Goal: Task Accomplishment & Management: Complete application form

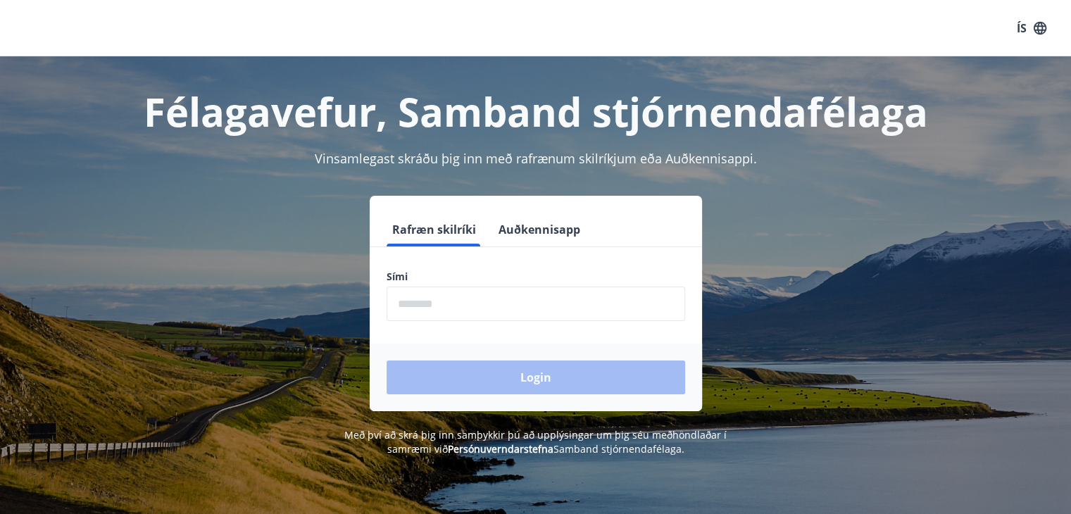
click at [572, 307] on input "phone" at bounding box center [536, 304] width 299 height 35
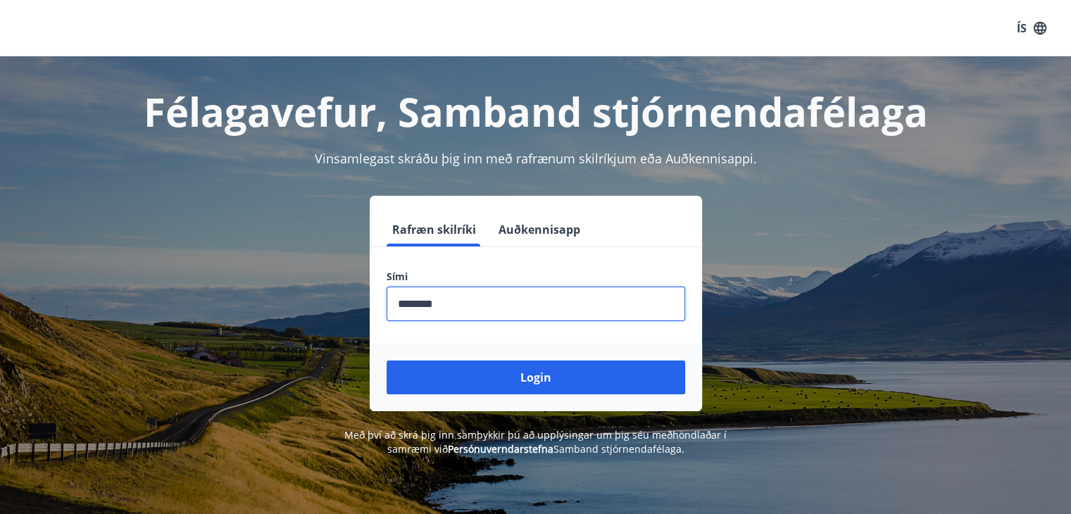
click at [387, 361] on button "Login" at bounding box center [536, 378] width 299 height 34
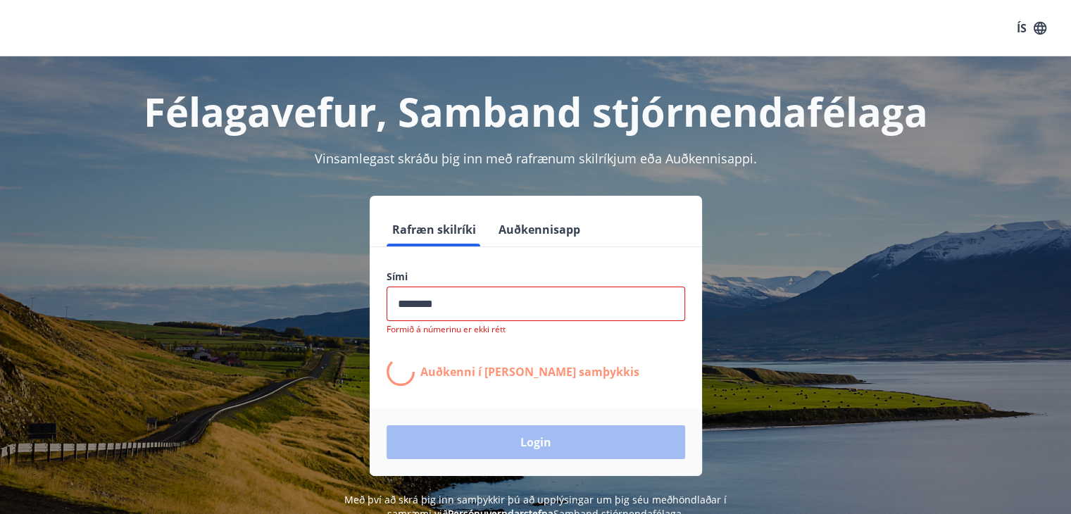
type input "********"
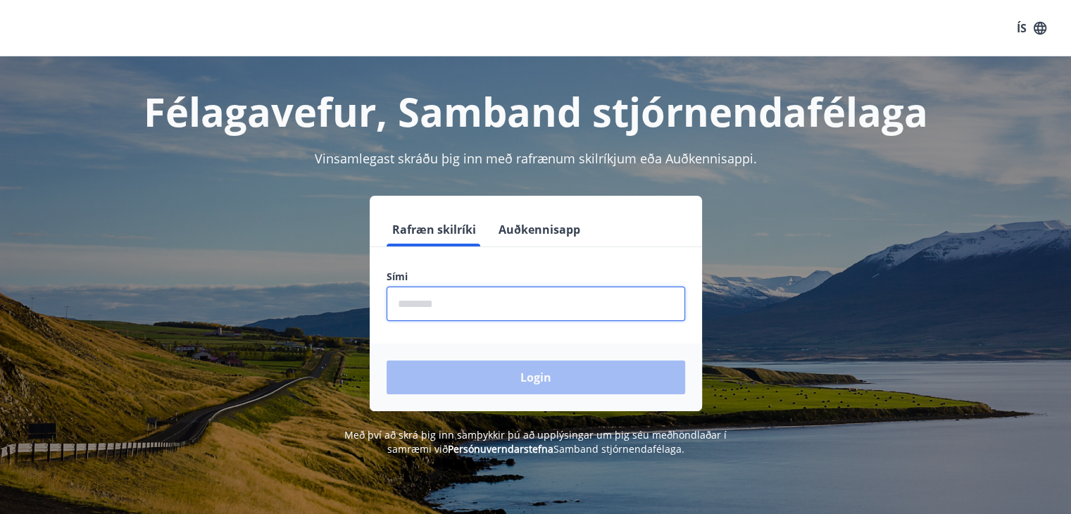
click at [459, 302] on input "phone" at bounding box center [536, 304] width 299 height 35
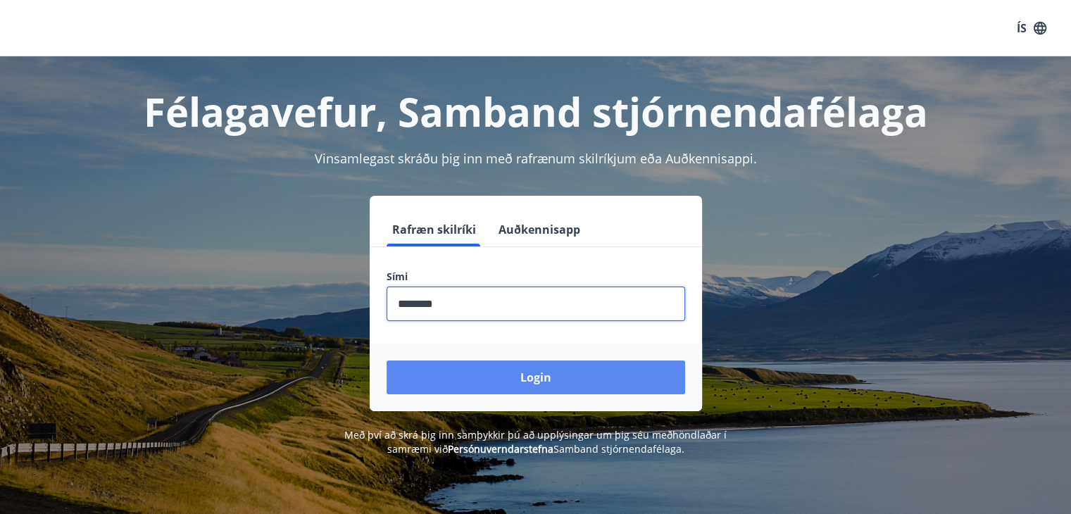
type input "********"
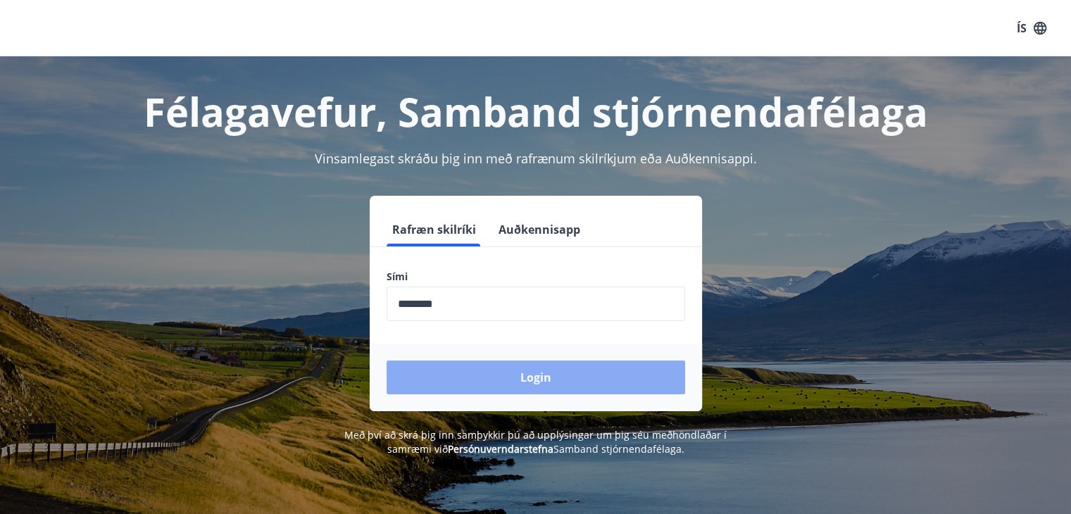
click at [470, 389] on button "Login" at bounding box center [536, 378] width 299 height 34
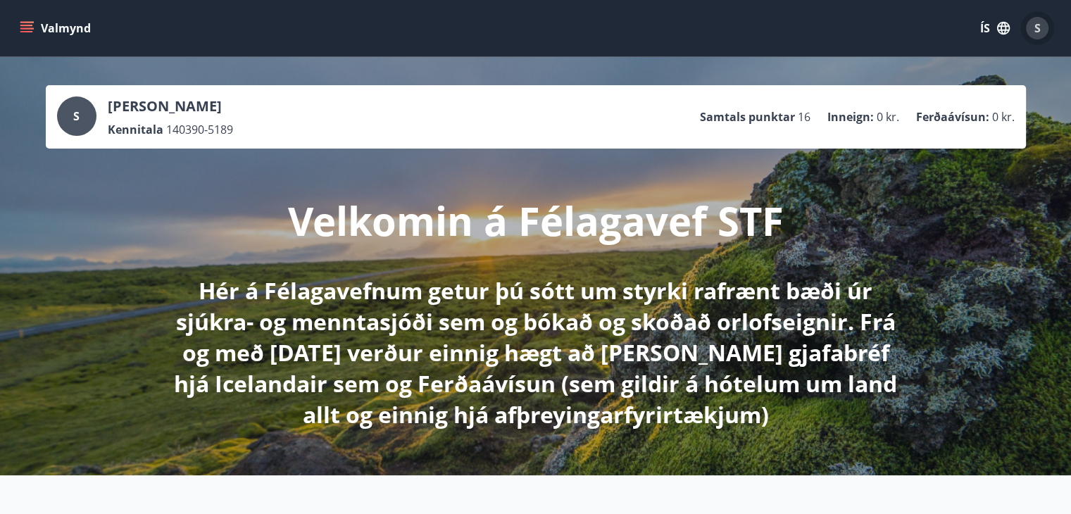
click at [1038, 25] on span "S" at bounding box center [1037, 27] width 6 height 15
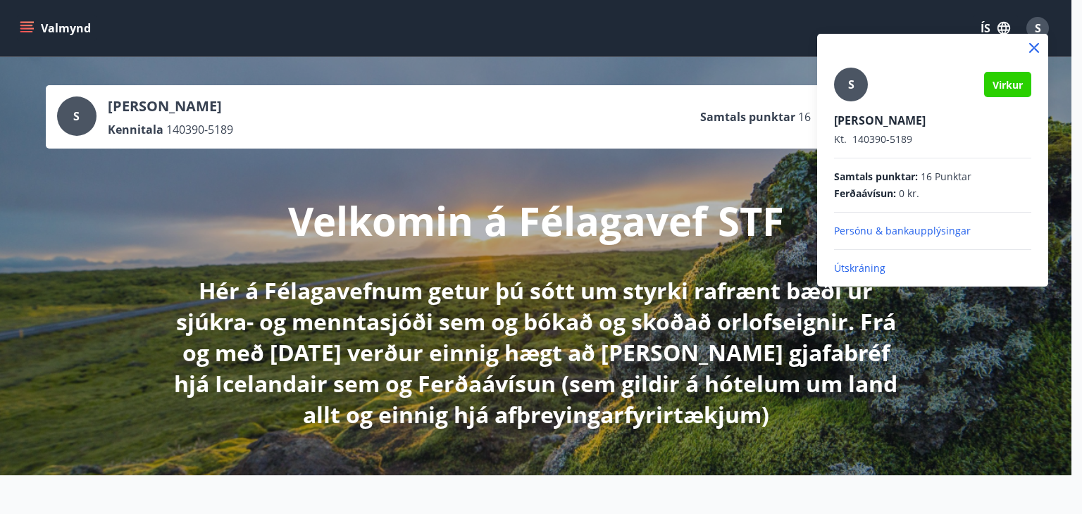
click at [54, 19] on div at bounding box center [541, 257] width 1082 height 514
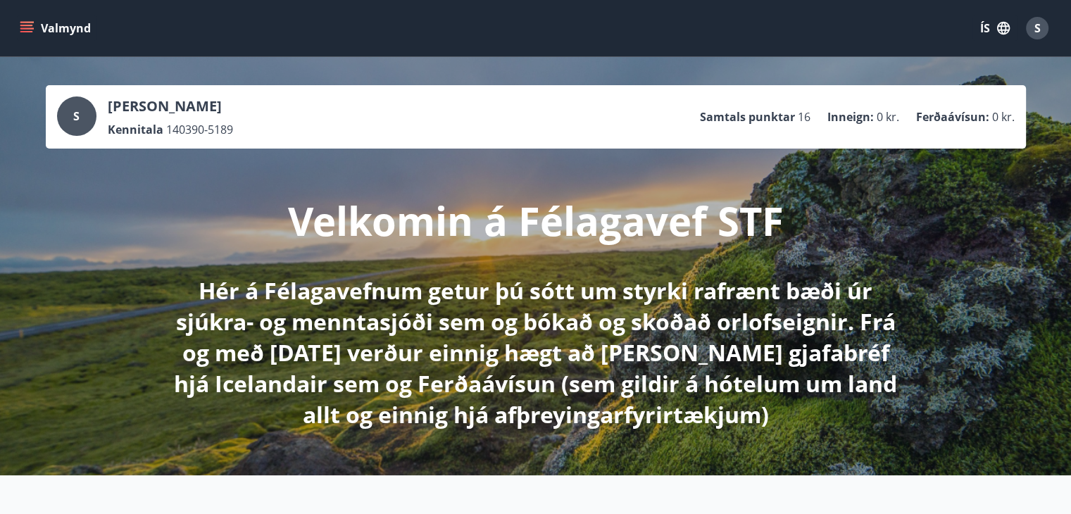
click at [32, 25] on icon "menu" at bounding box center [27, 28] width 14 height 14
click at [991, 32] on button "ÍS" at bounding box center [994, 27] width 45 height 25
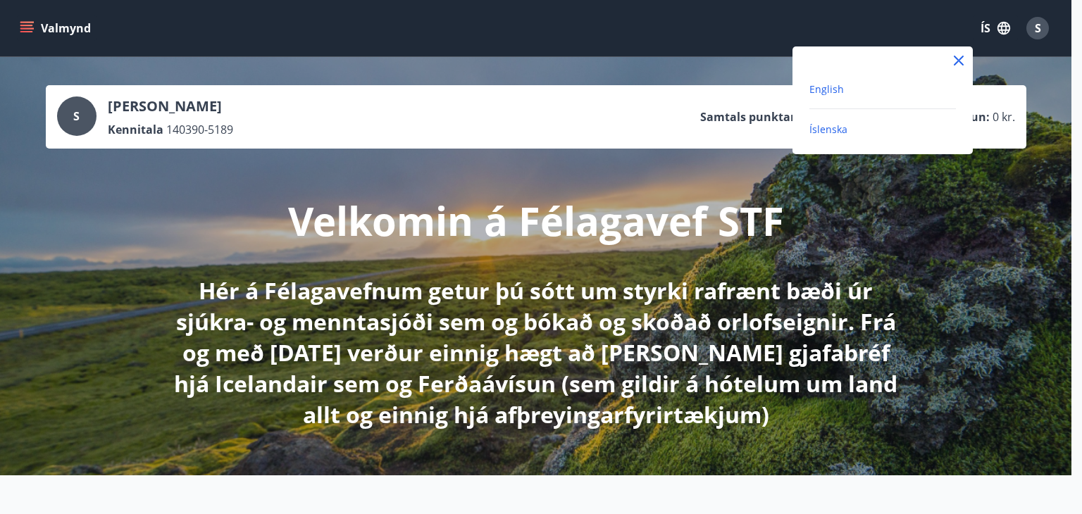
click at [837, 93] on span "English" at bounding box center [826, 88] width 35 height 13
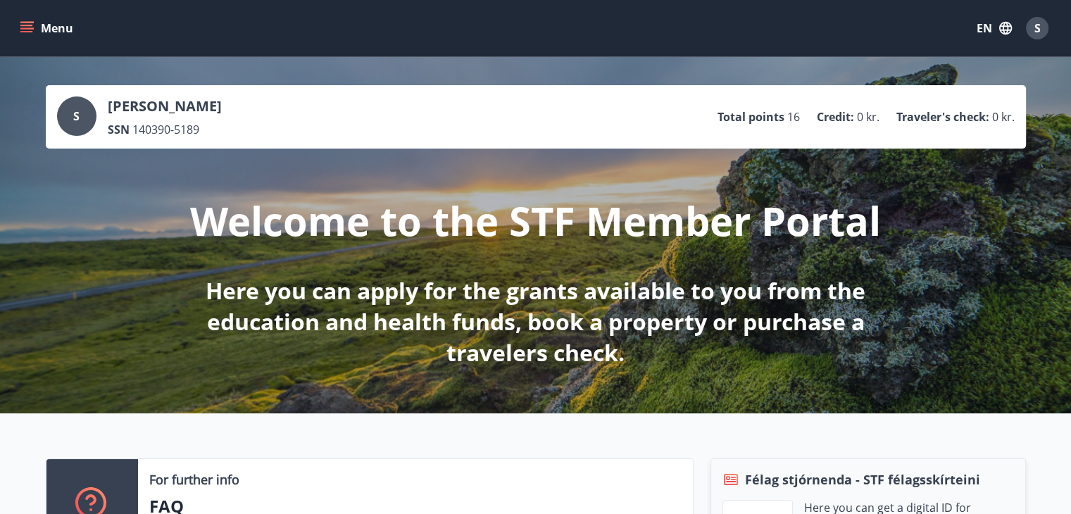
click at [26, 23] on icon "menu" at bounding box center [27, 28] width 14 height 14
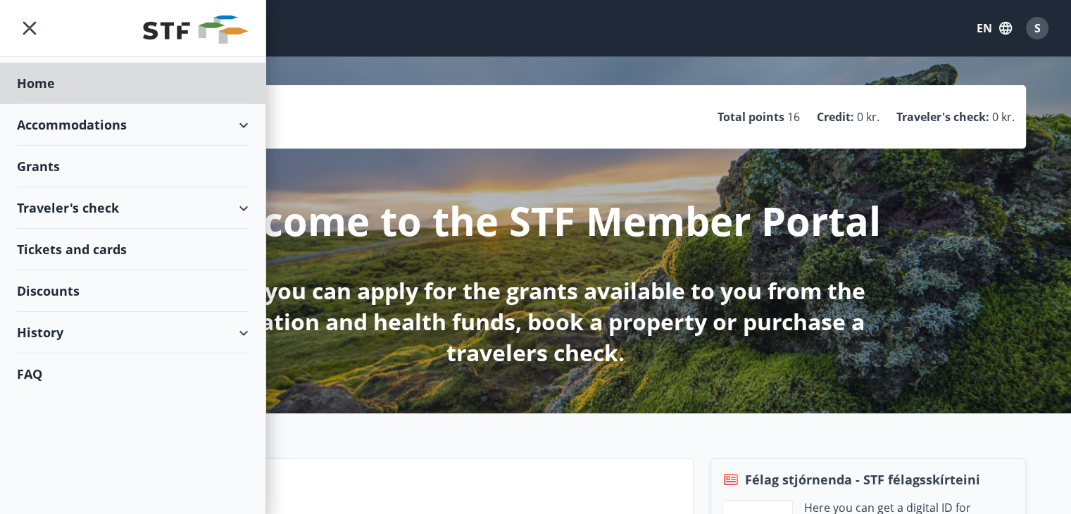
click at [135, 179] on div "Grants" at bounding box center [133, 167] width 232 height 42
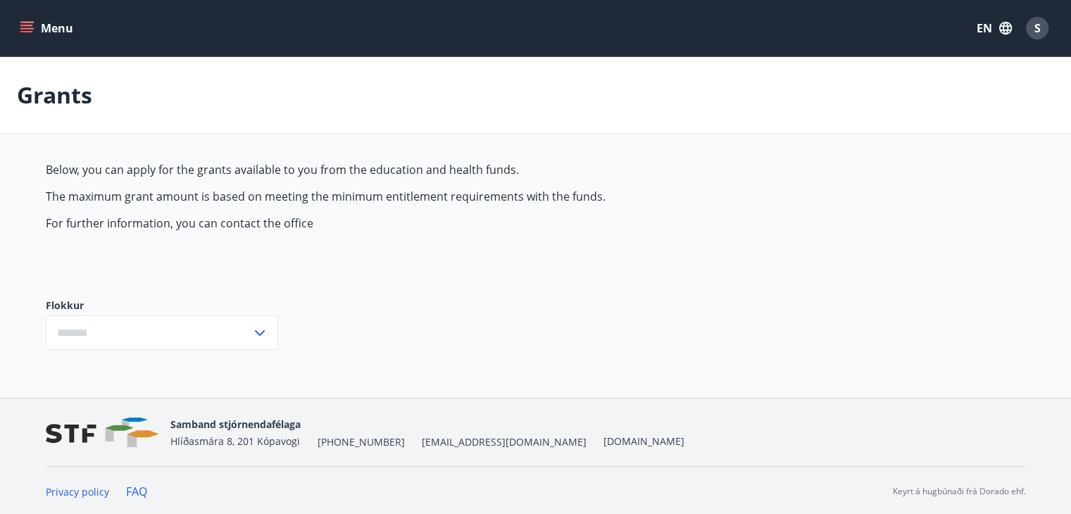
type input "***"
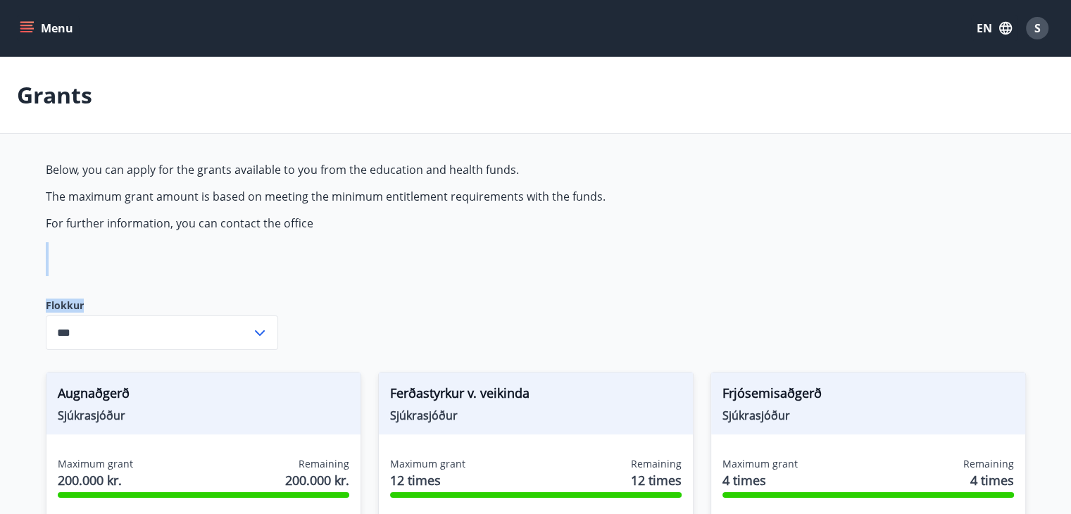
drag, startPoint x: 1038, startPoint y: 294, endPoint x: 1081, endPoint y: 271, distance: 48.5
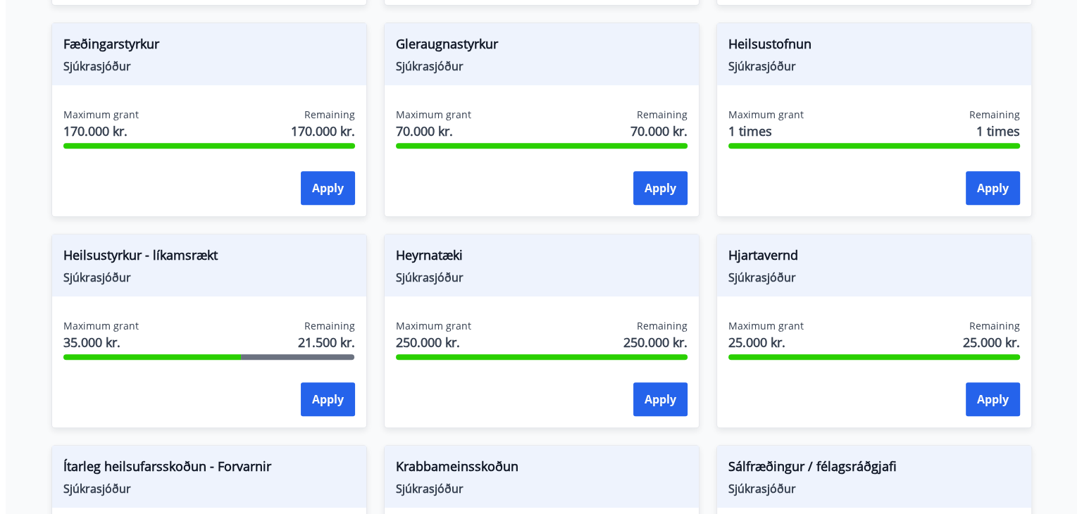
scroll to position [556, 0]
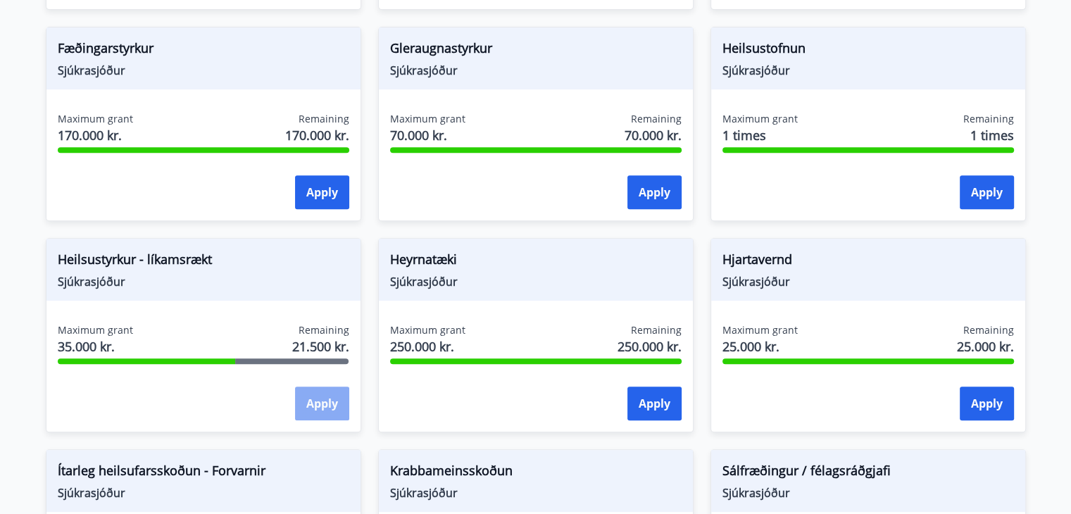
click at [300, 408] on button "Apply" at bounding box center [322, 404] width 54 height 34
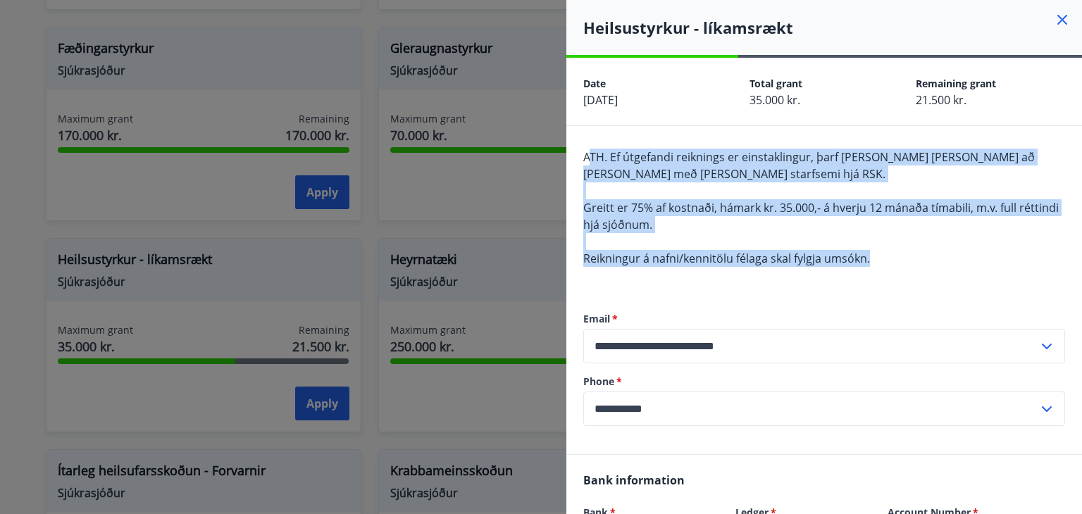
drag, startPoint x: 876, startPoint y: 257, endPoint x: 588, endPoint y: 147, distance: 308.2
click at [588, 147] on div "**********" at bounding box center [823, 290] width 515 height 328
drag, startPoint x: 586, startPoint y: 157, endPoint x: 898, endPoint y: 263, distance: 330.2
click at [898, 263] on div "ATH. Ef útgefandi reiknings er einstaklingur, þarf sá hinn sami að vera með skr…" at bounding box center [824, 216] width 482 height 135
copy span "ATH. Ef útgefandi reiknings er einstaklingur, þarf sá hinn sami að vera með skr…"
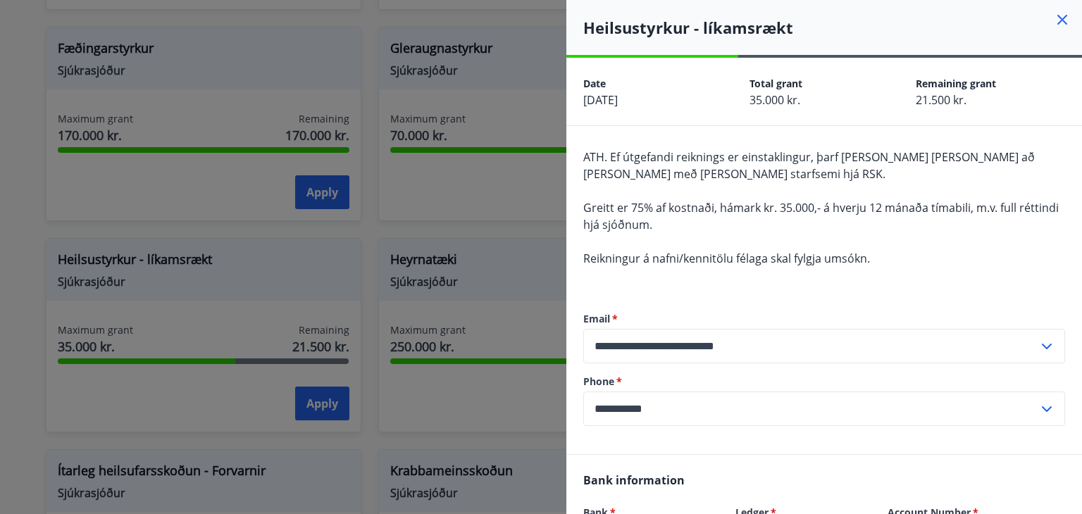
click at [753, 23] on h4 "Heilsustyrkur - líkamsrækt" at bounding box center [832, 27] width 499 height 21
copy div "Heilsustyrkur - líkamsrækt"
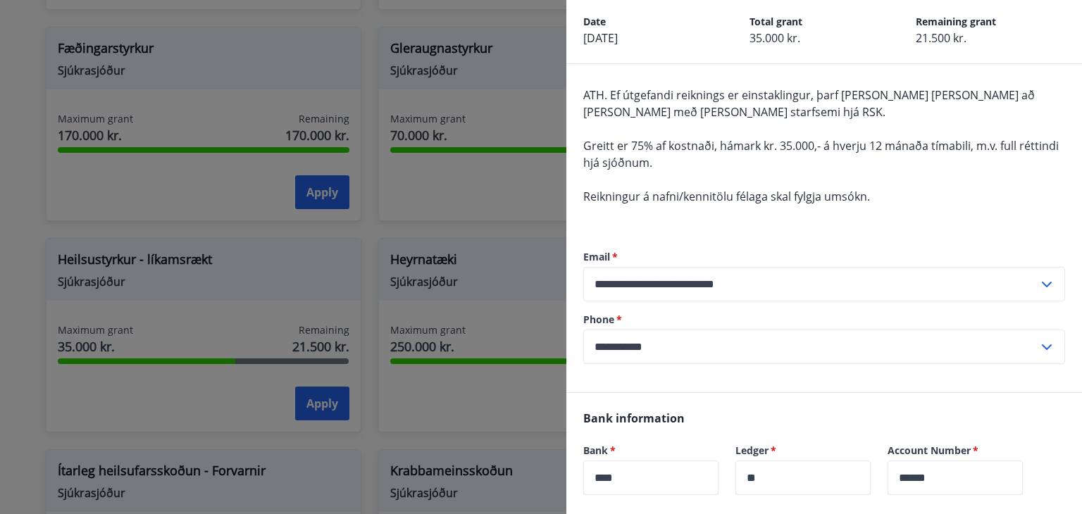
scroll to position [68, 0]
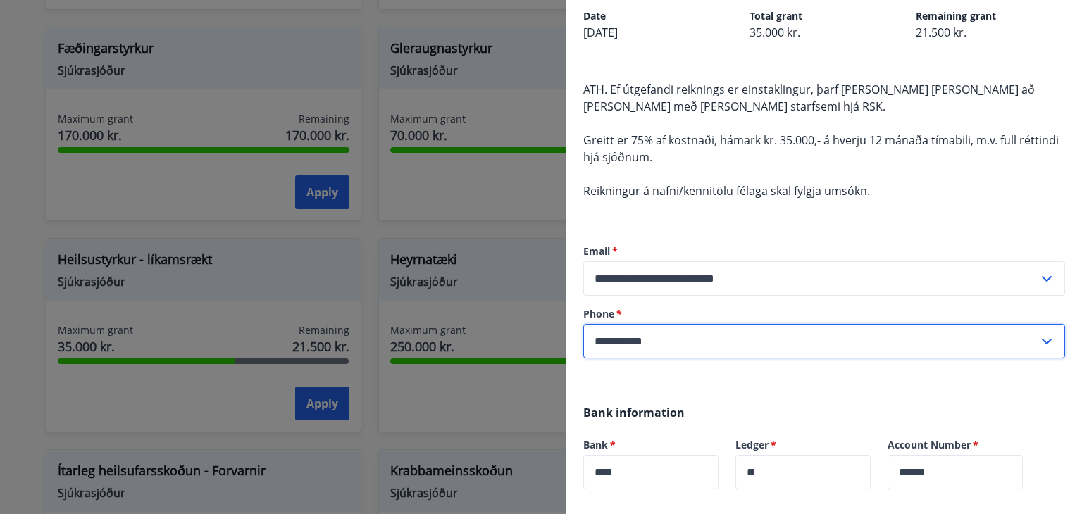
click at [637, 338] on input "**********" at bounding box center [810, 341] width 455 height 35
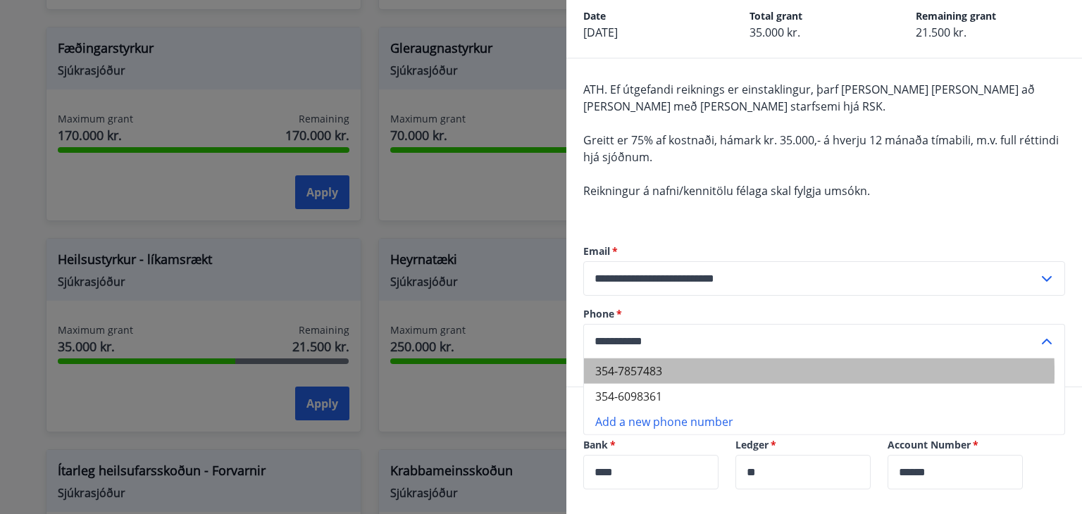
click at [652, 372] on li "354-7857483" at bounding box center [824, 370] width 480 height 25
type input "**********"
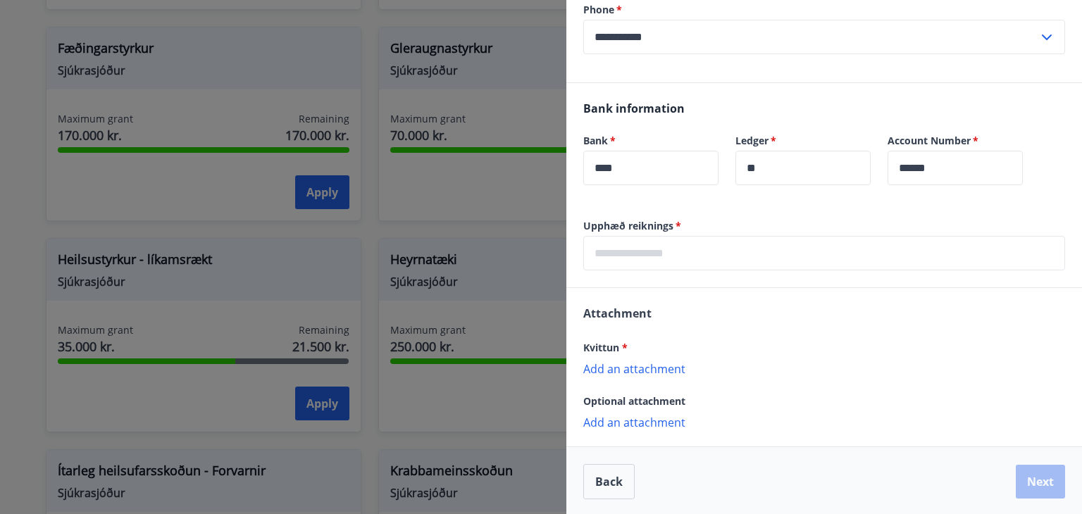
scroll to position [373, 0]
drag, startPoint x: 672, startPoint y: 220, endPoint x: 582, endPoint y: 227, distance: 89.6
click at [582, 227] on div "Upphæð reiknings   * ​" at bounding box center [823, 252] width 515 height 68
copy label "Upphæð reiknings"
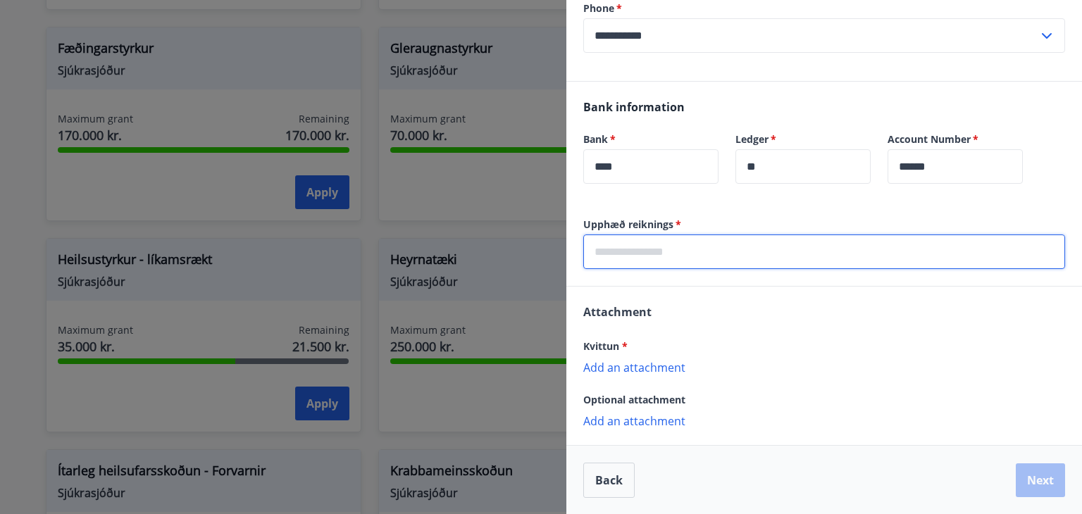
click at [684, 234] on input "text" at bounding box center [824, 251] width 482 height 35
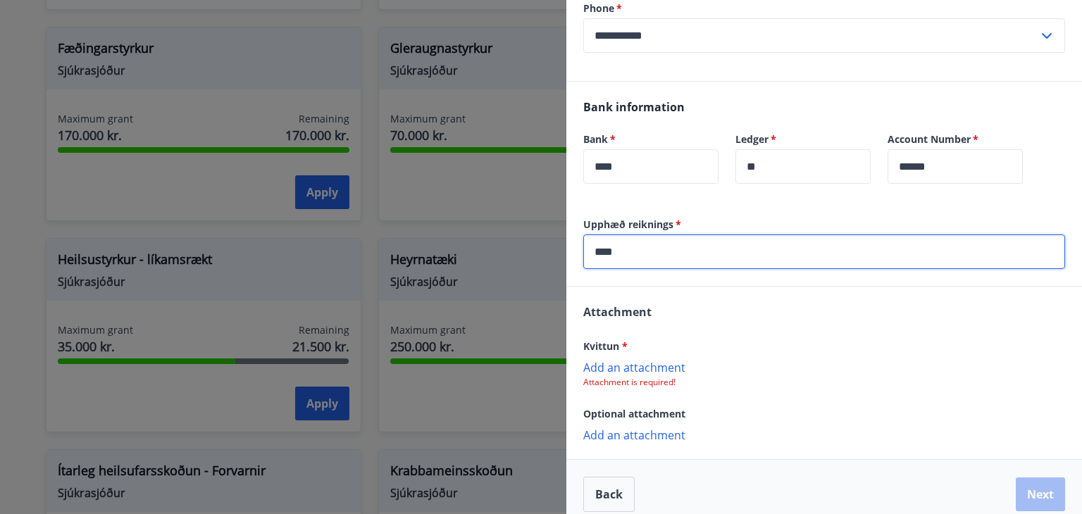
type input "****"
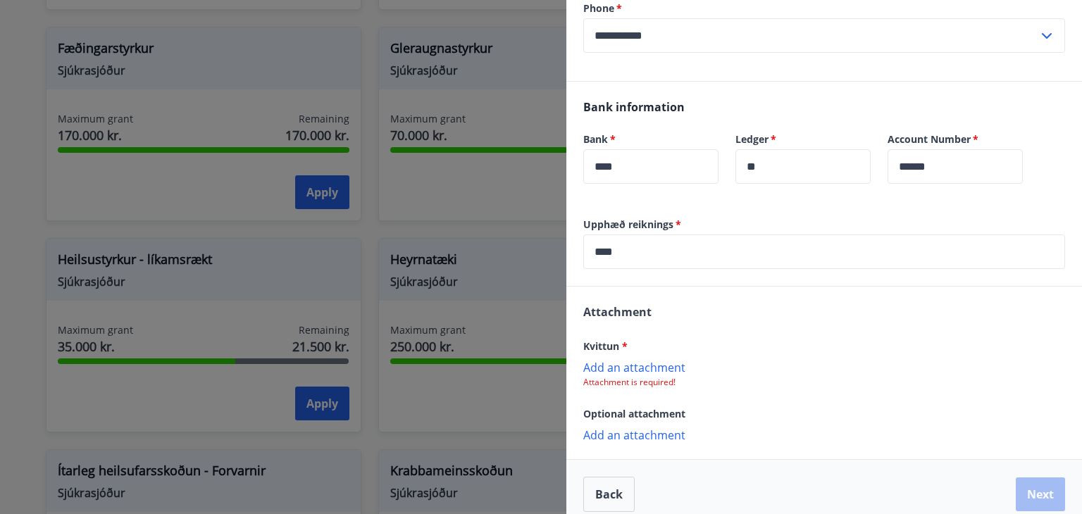
scroll to position [388, 0]
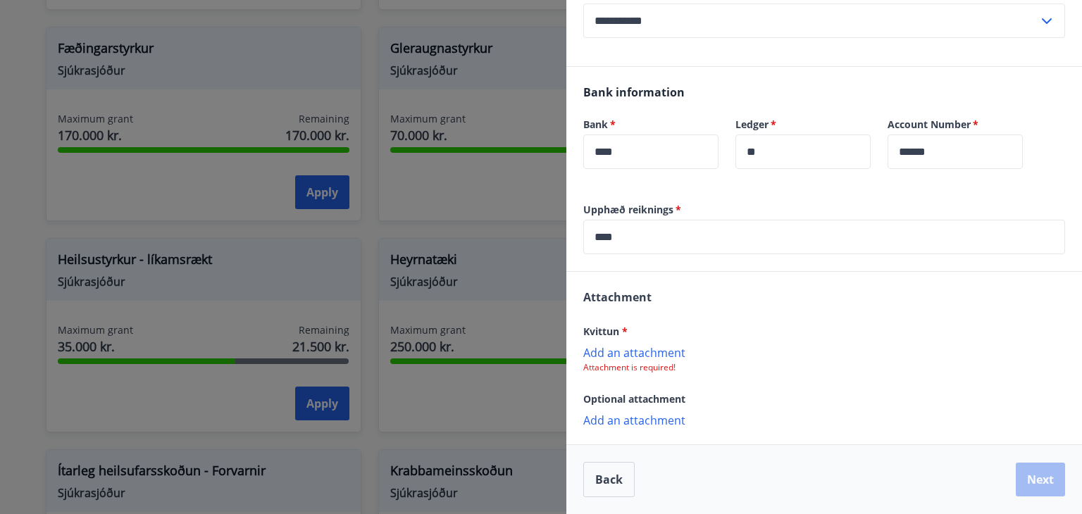
click at [639, 347] on p "Add an attachment" at bounding box center [824, 352] width 482 height 14
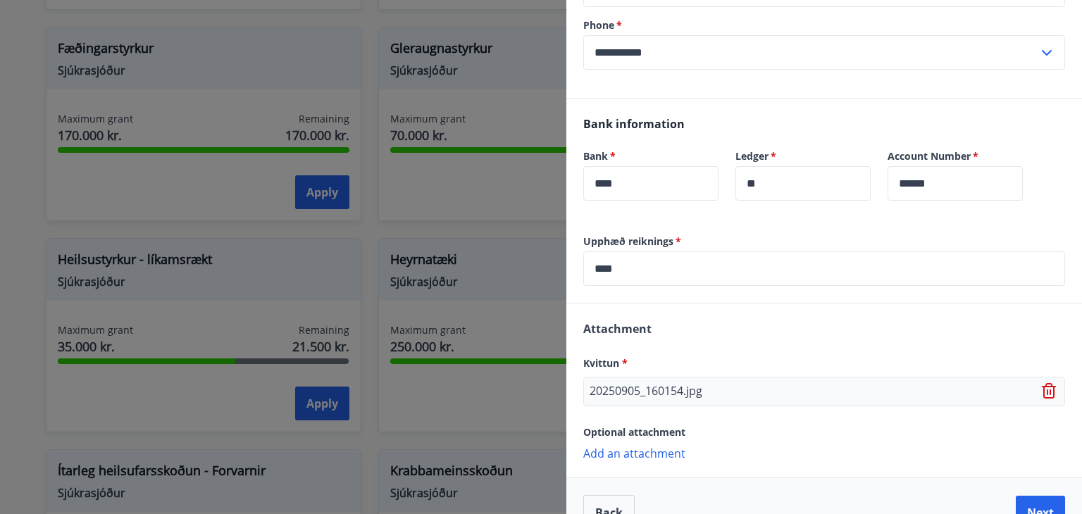
scroll to position [389, 0]
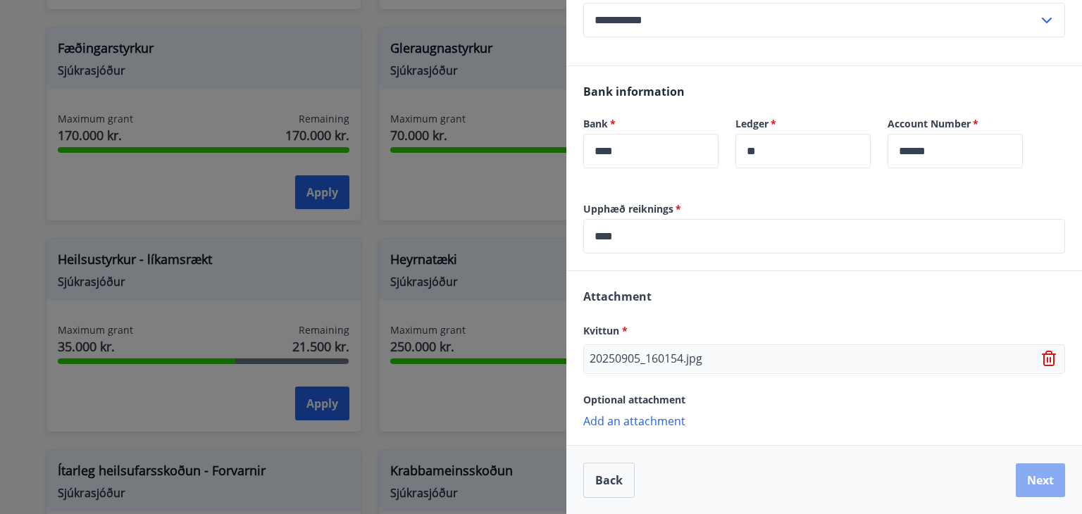
click at [1032, 474] on button "Next" at bounding box center [1039, 480] width 49 height 34
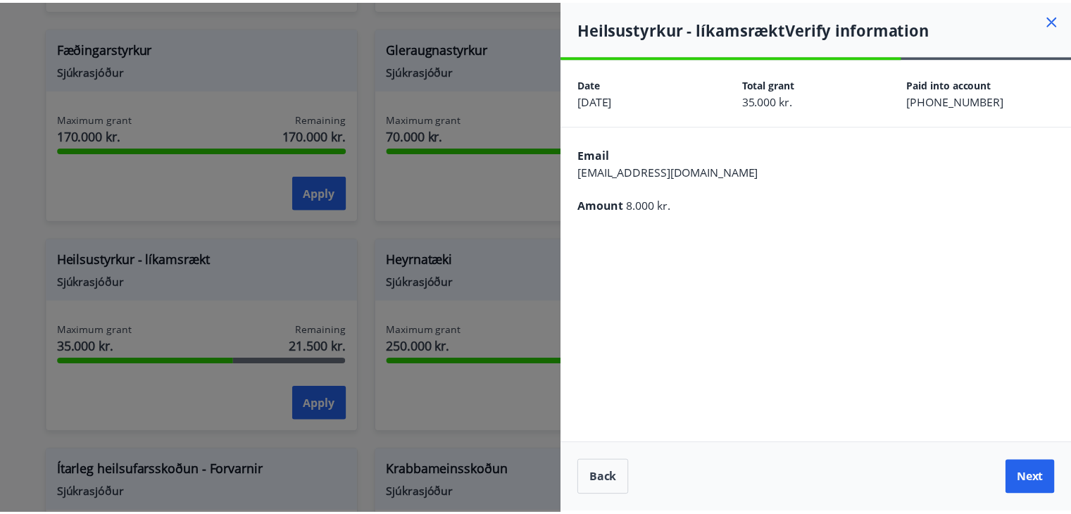
scroll to position [0, 0]
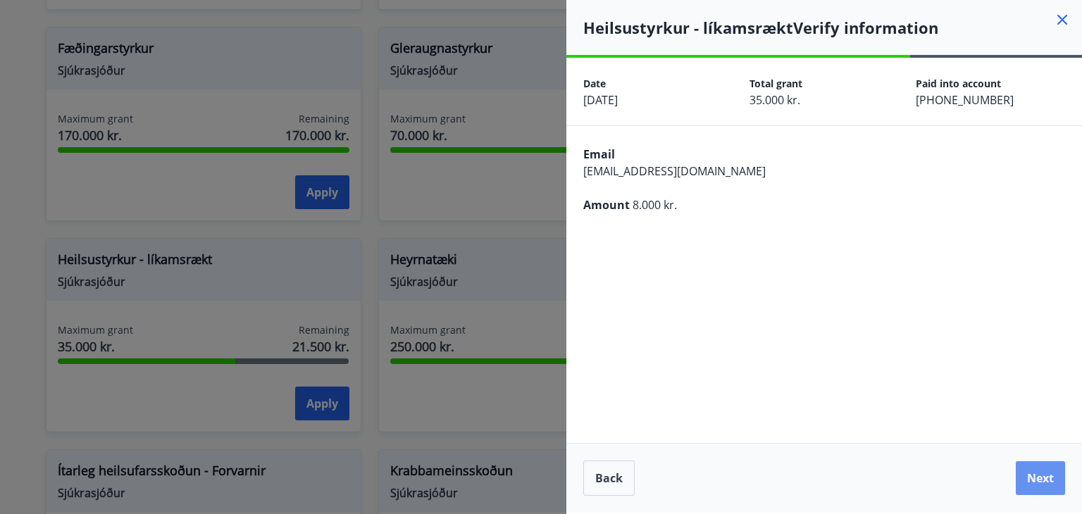
click at [1032, 474] on button "Next" at bounding box center [1039, 478] width 49 height 34
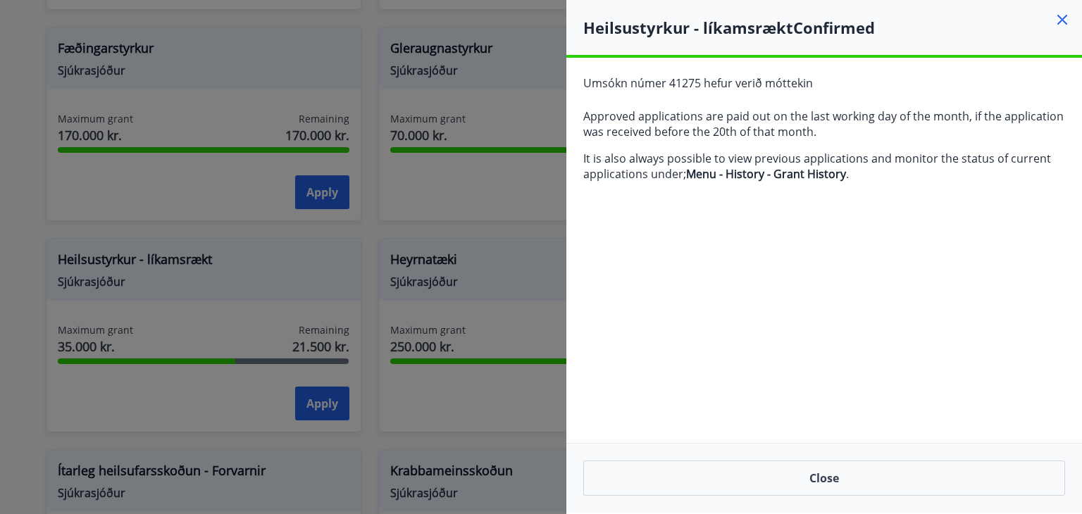
click at [1065, 11] on icon at bounding box center [1061, 19] width 17 height 17
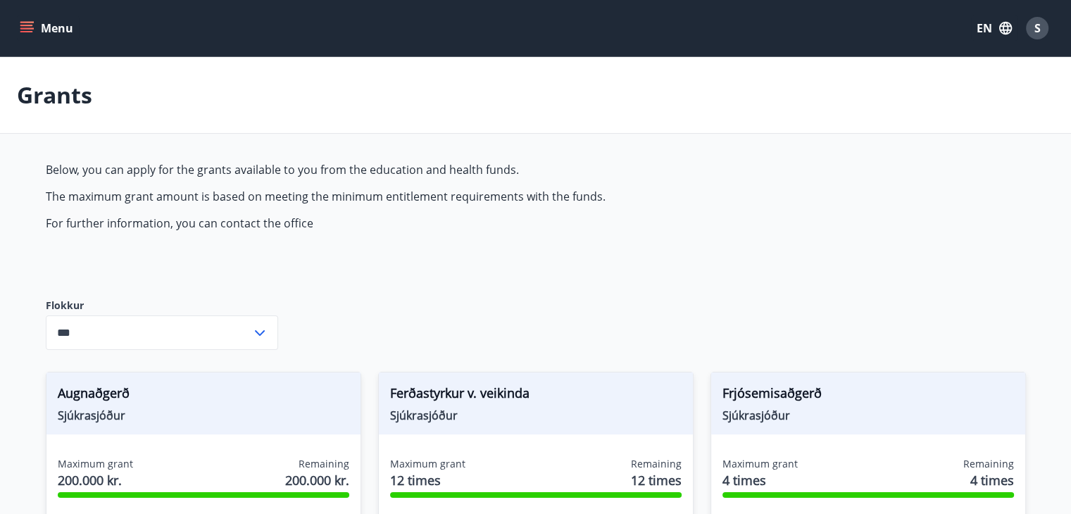
click at [31, 29] on icon "menu" at bounding box center [27, 28] width 14 height 14
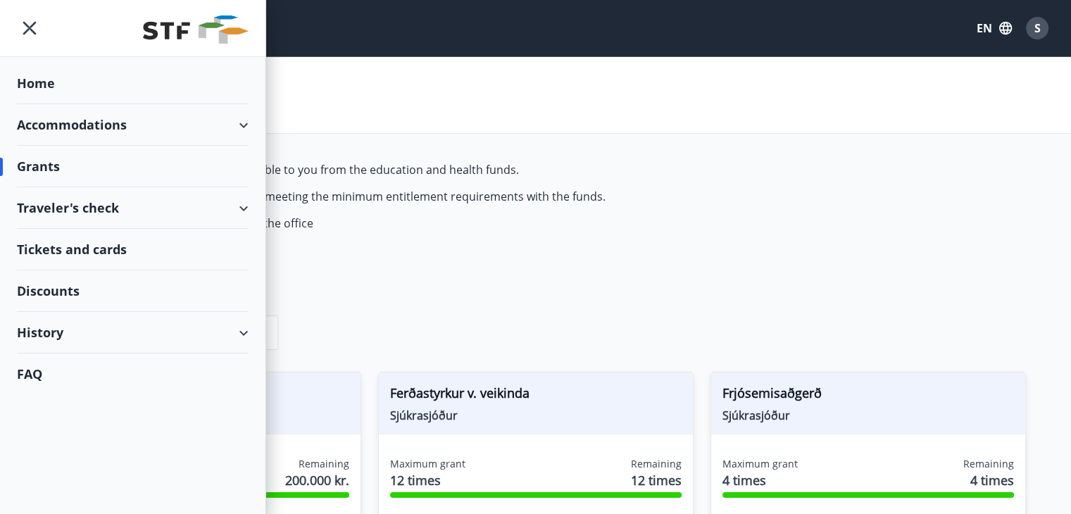
click at [189, 336] on div "History" at bounding box center [133, 333] width 232 height 42
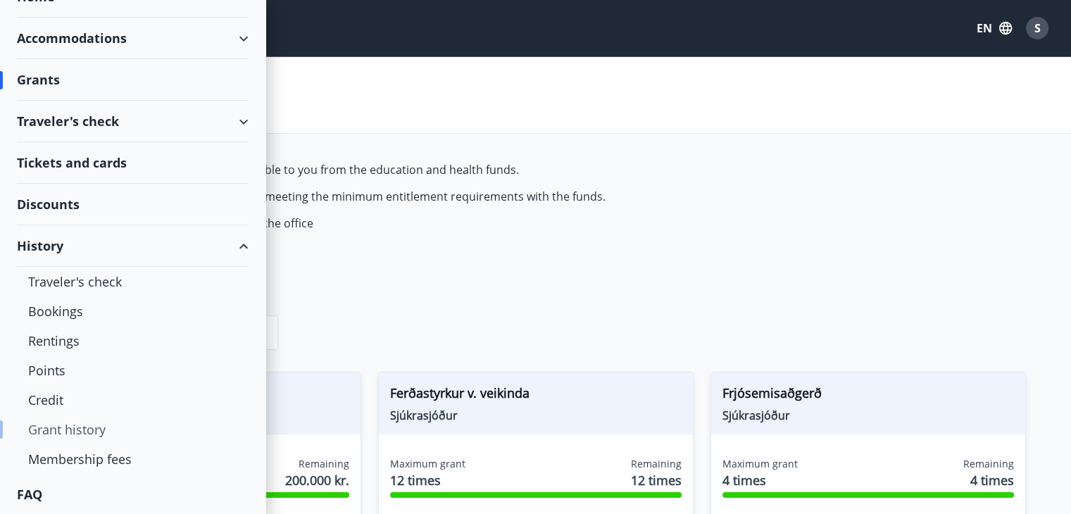
click at [102, 425] on div "Grant history" at bounding box center [132, 430] width 209 height 30
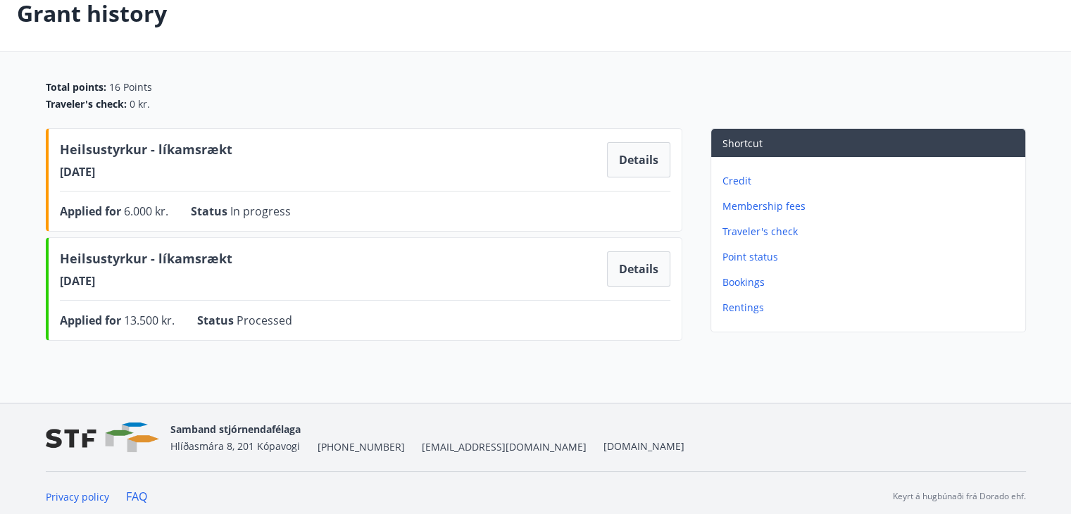
scroll to position [82, 0]
click at [763, 206] on p "Membership fees" at bounding box center [870, 206] width 297 height 14
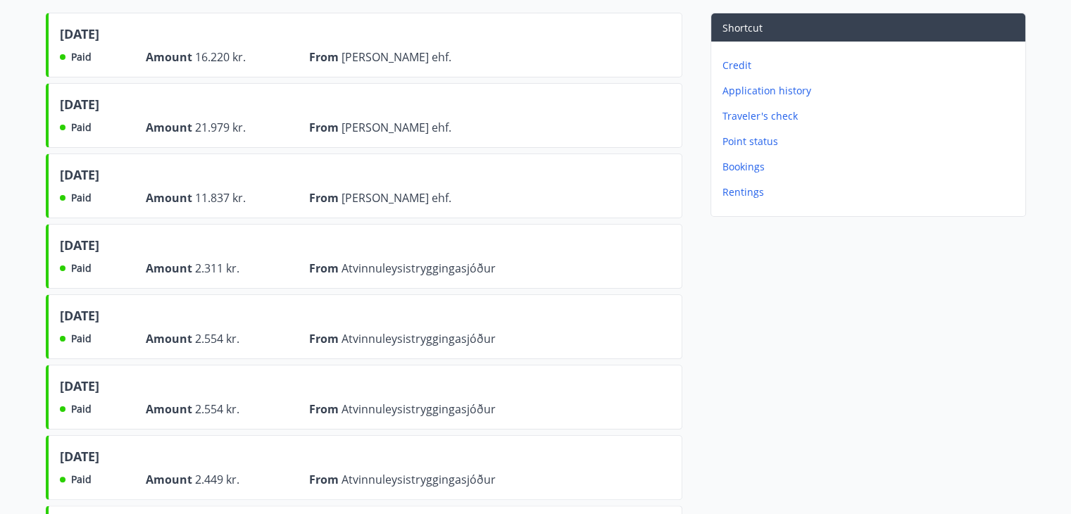
scroll to position [186, 0]
